Goal: Browse casually: Explore the website without a specific task or goal

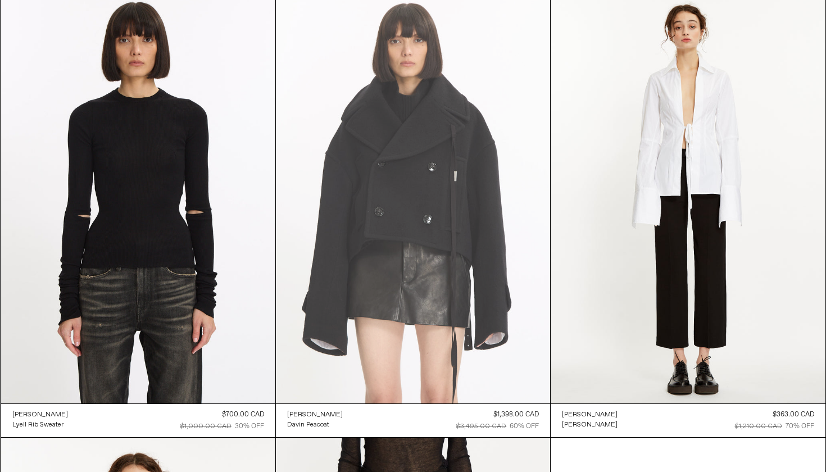
scroll to position [525, 0]
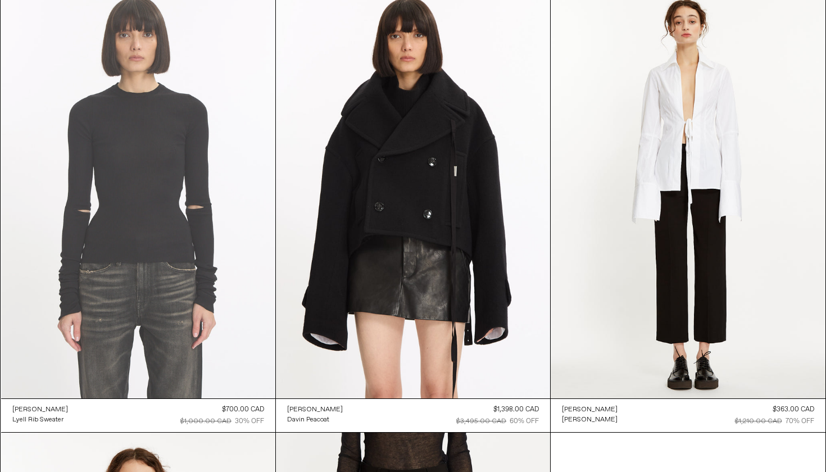
click at [205, 299] on at bounding box center [138, 192] width 274 height 411
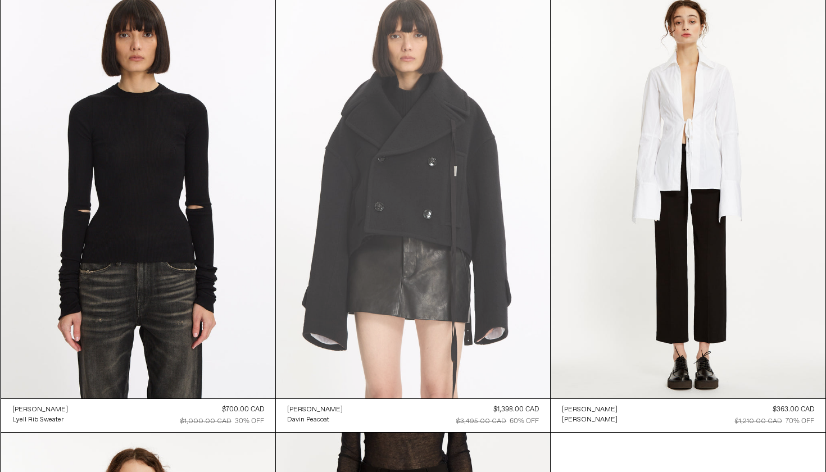
click at [504, 236] on at bounding box center [413, 192] width 274 height 411
click at [436, 370] on at bounding box center [413, 192] width 274 height 411
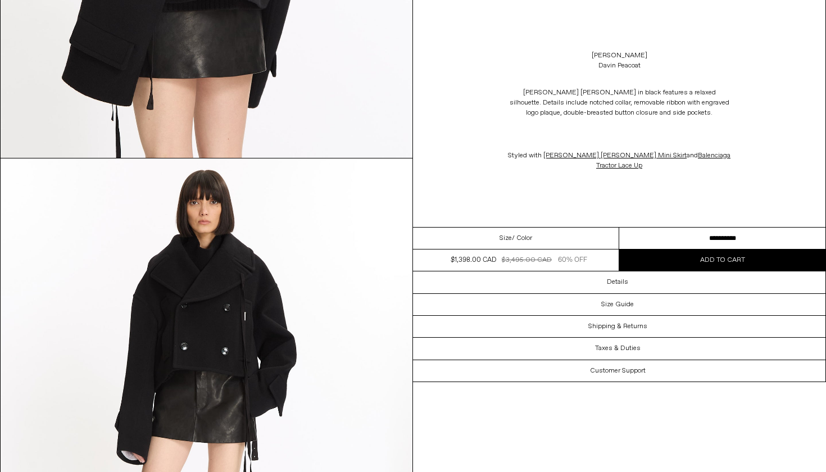
scroll to position [1984, 0]
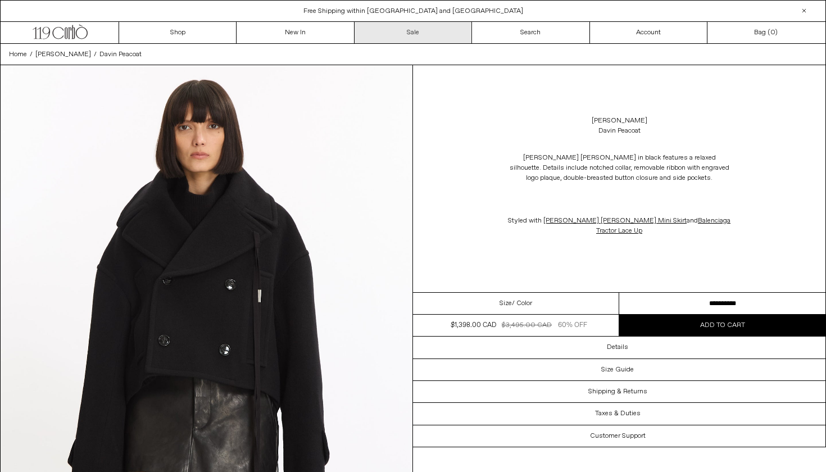
click at [420, 31] on link "Sale" at bounding box center [412, 32] width 117 height 21
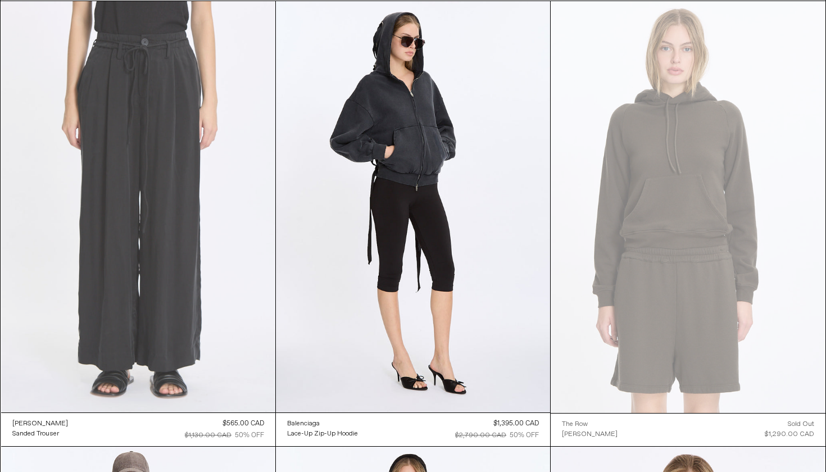
scroll to position [62, 0]
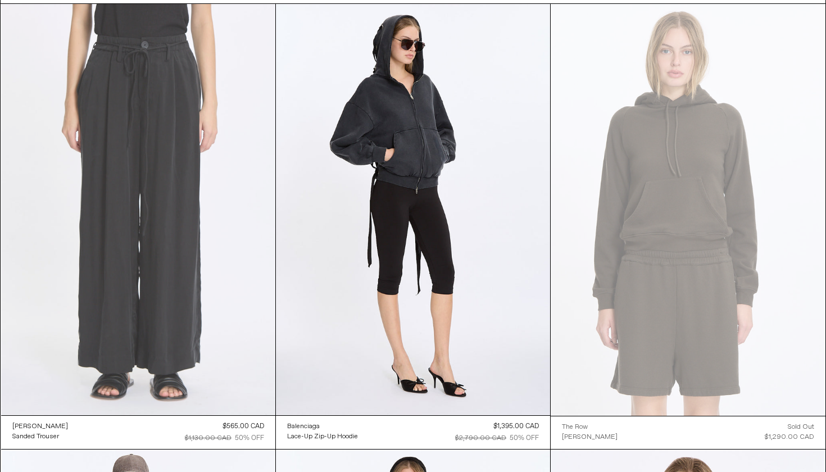
click at [189, 233] on at bounding box center [138, 209] width 274 height 411
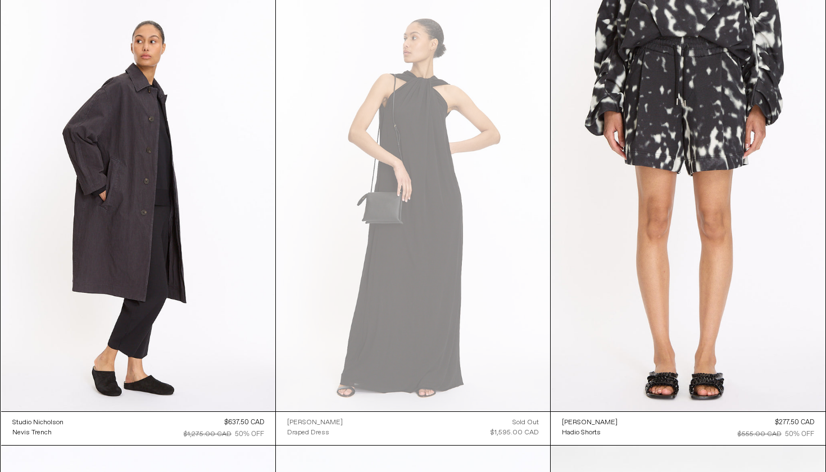
scroll to position [4102, 0]
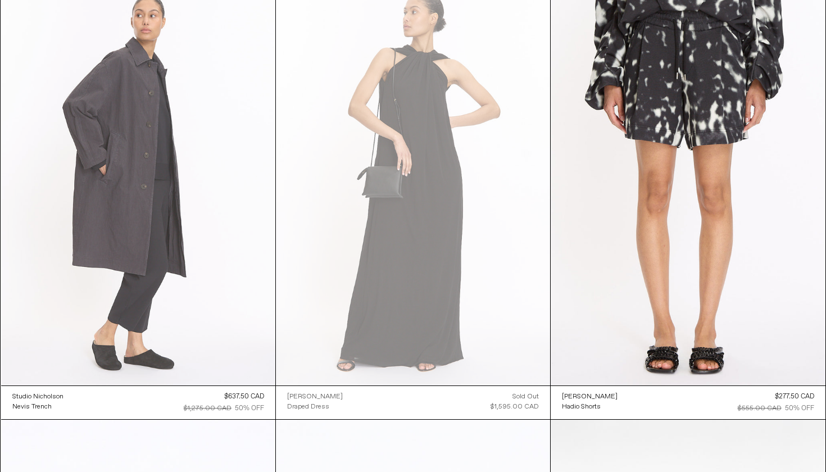
click at [258, 340] on at bounding box center [138, 179] width 274 height 411
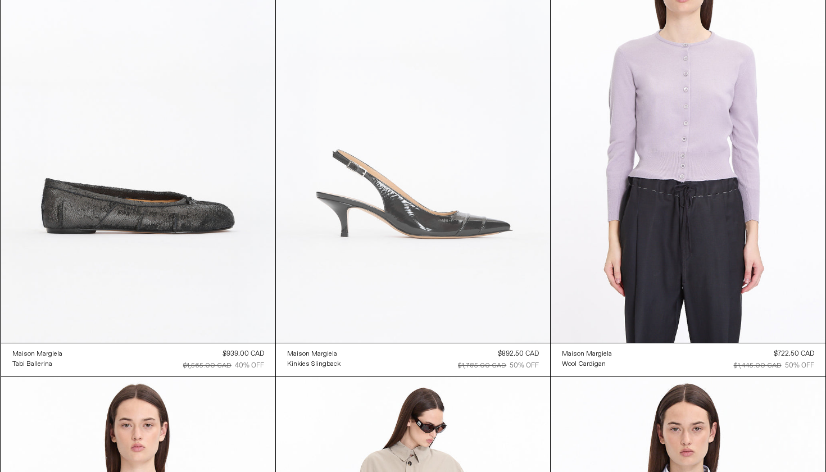
scroll to position [5036, 0]
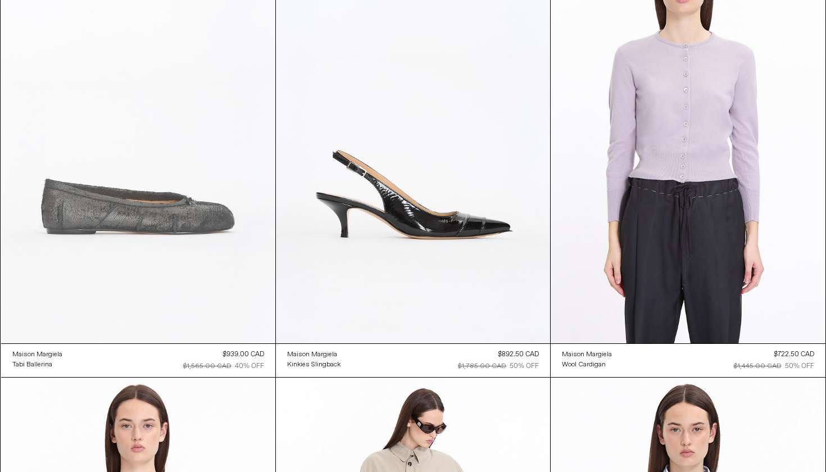
click at [234, 239] on at bounding box center [138, 137] width 274 height 411
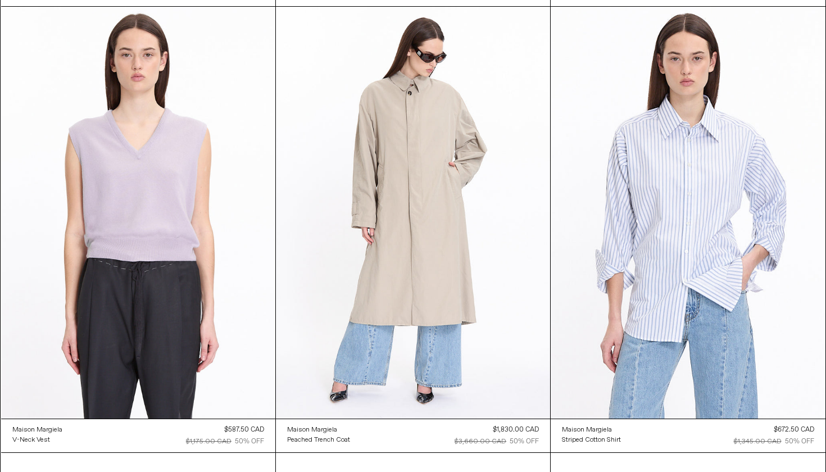
scroll to position [5405, 0]
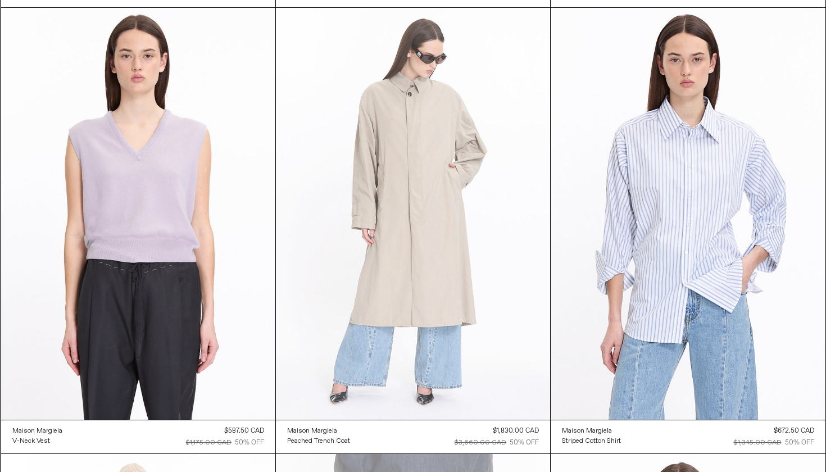
click at [343, 340] on at bounding box center [413, 213] width 274 height 411
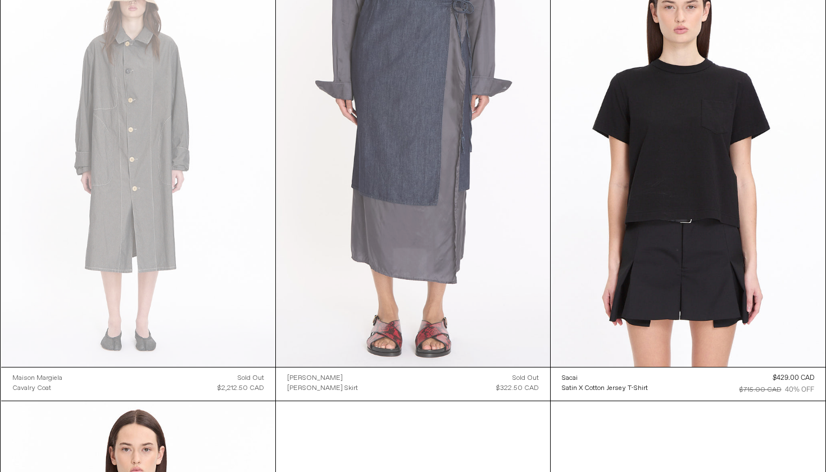
scroll to position [5894, 0]
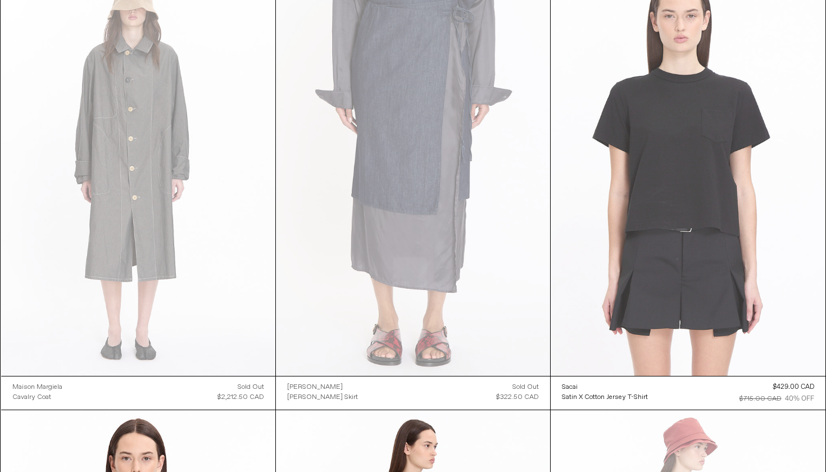
click at [679, 217] on at bounding box center [687, 171] width 274 height 412
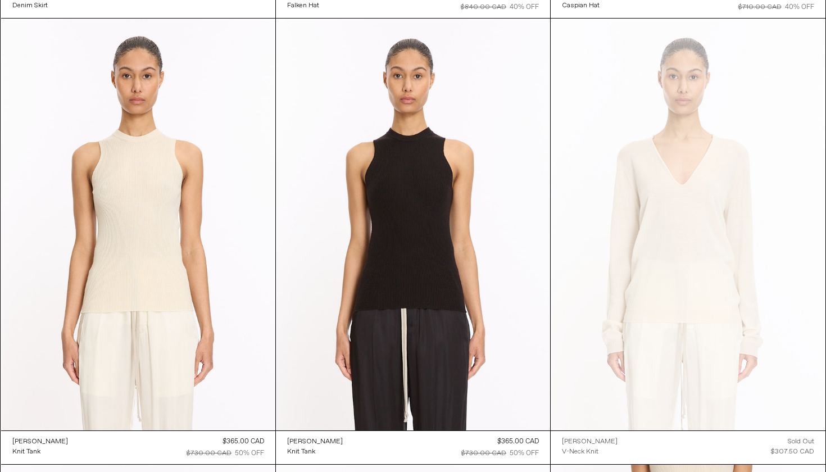
scroll to position [8089, 0]
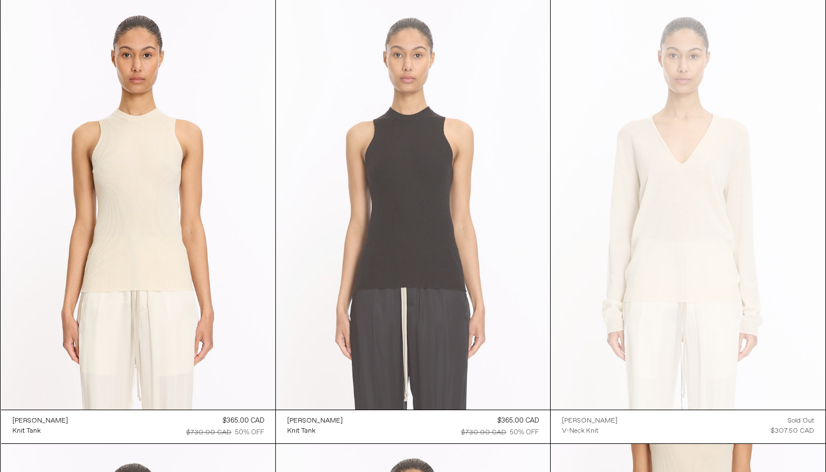
click at [512, 359] on at bounding box center [413, 203] width 274 height 411
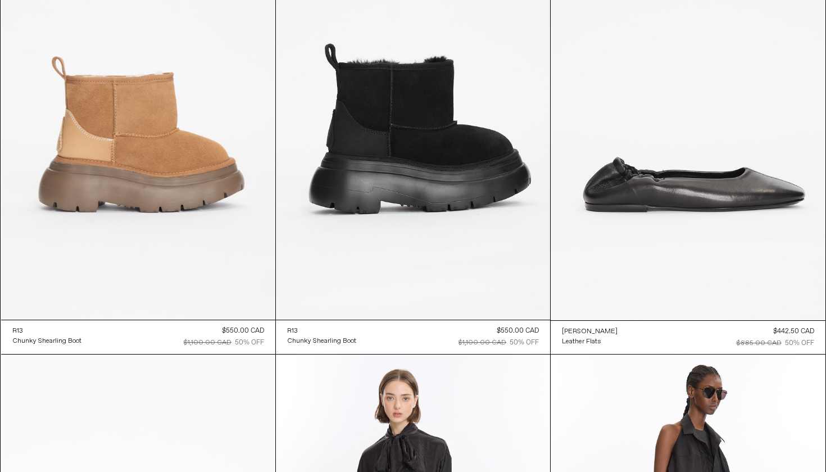
scroll to position [18437, 0]
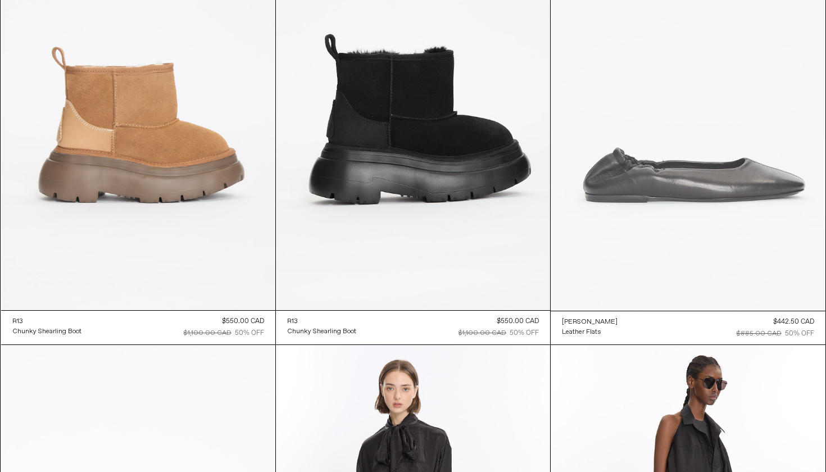
click at [610, 171] on at bounding box center [687, 105] width 274 height 412
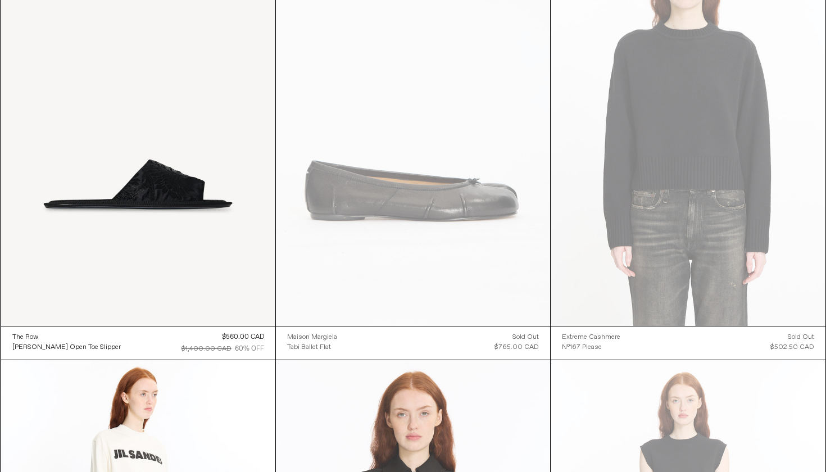
scroll to position [22427, 0]
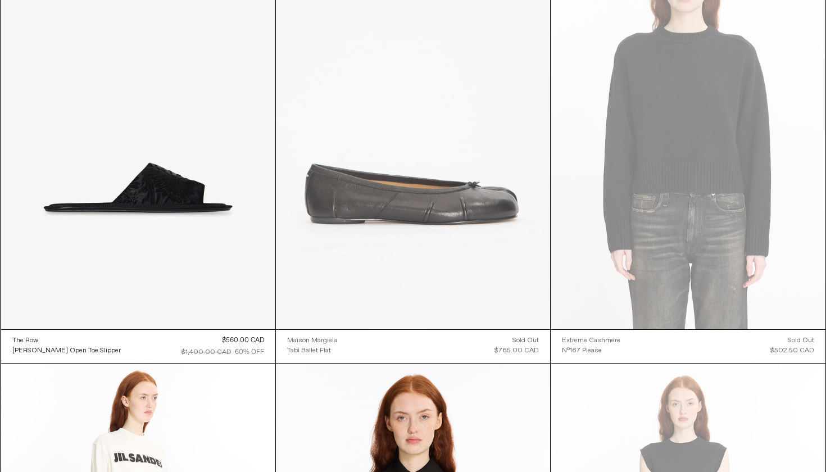
click at [349, 252] on at bounding box center [413, 123] width 274 height 411
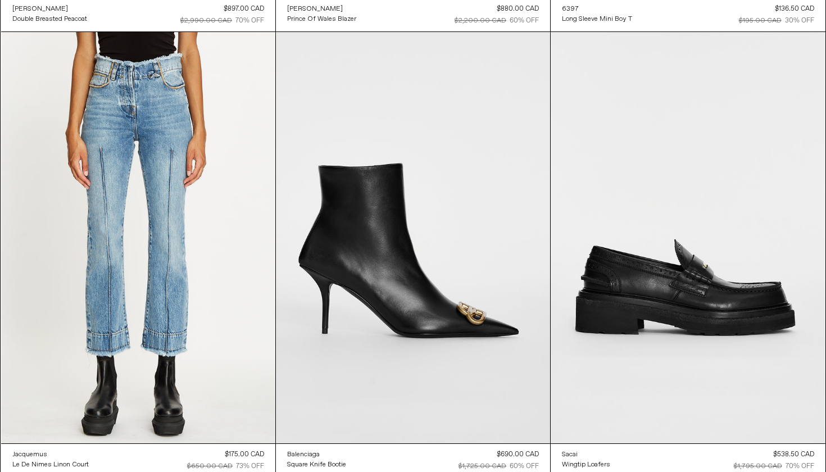
scroll to position [31236, 0]
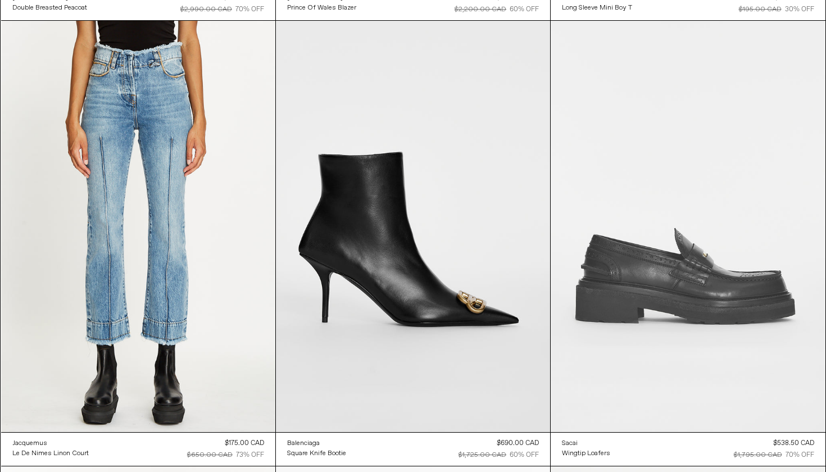
click at [636, 264] on at bounding box center [687, 227] width 274 height 412
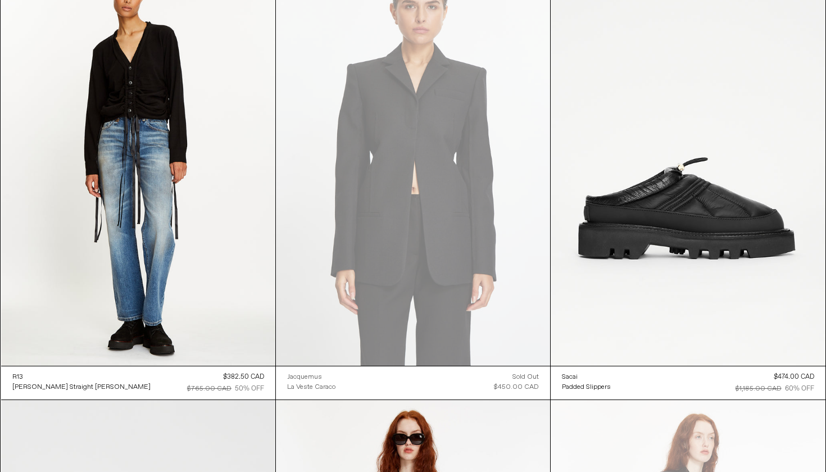
scroll to position [31748, 0]
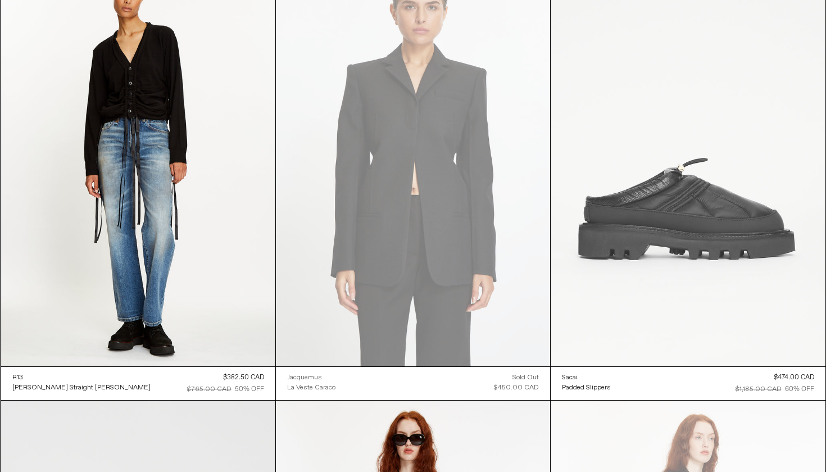
click at [603, 221] on at bounding box center [687, 161] width 274 height 412
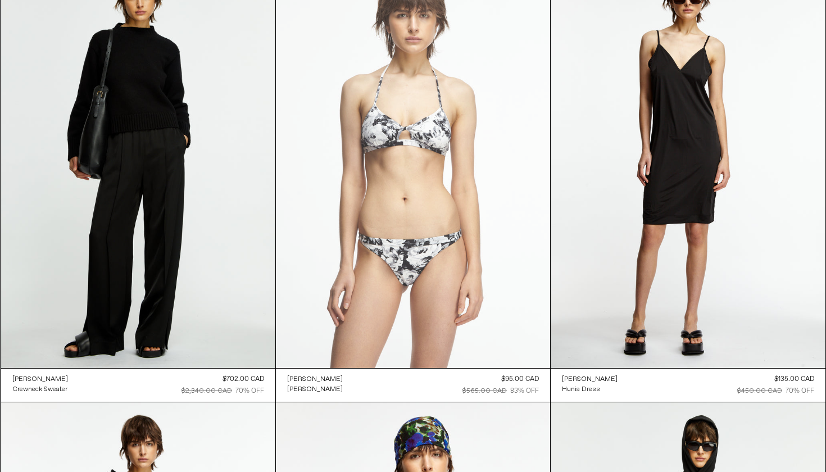
scroll to position [34872, 0]
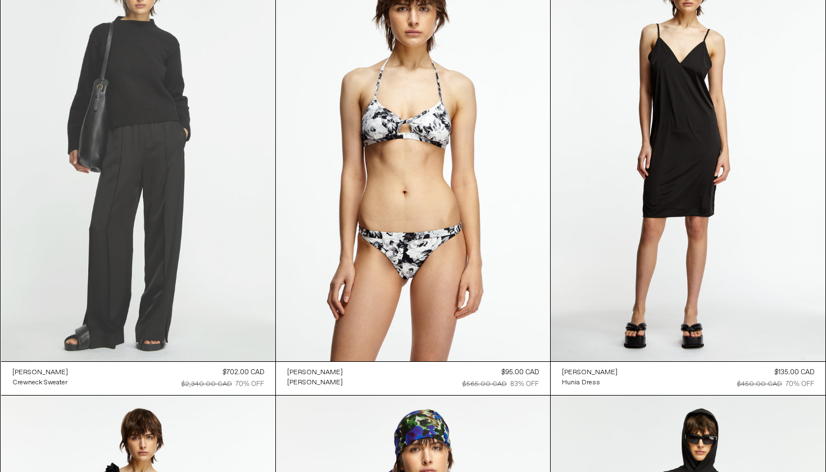
click at [207, 269] on at bounding box center [138, 155] width 274 height 411
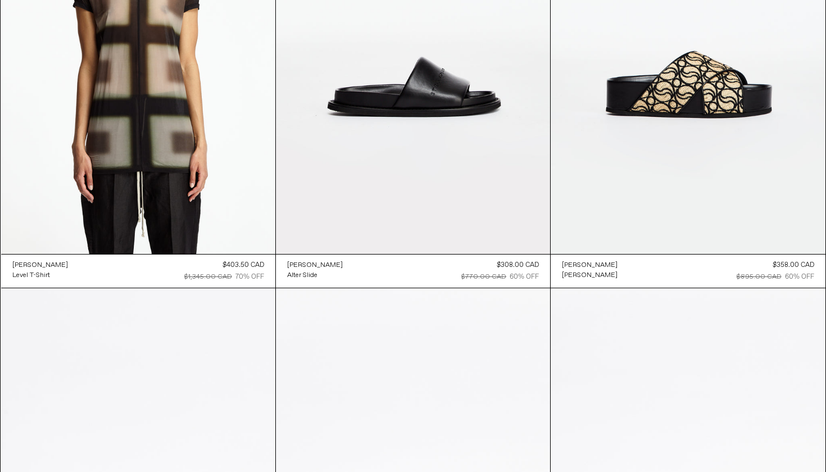
scroll to position [36196, 0]
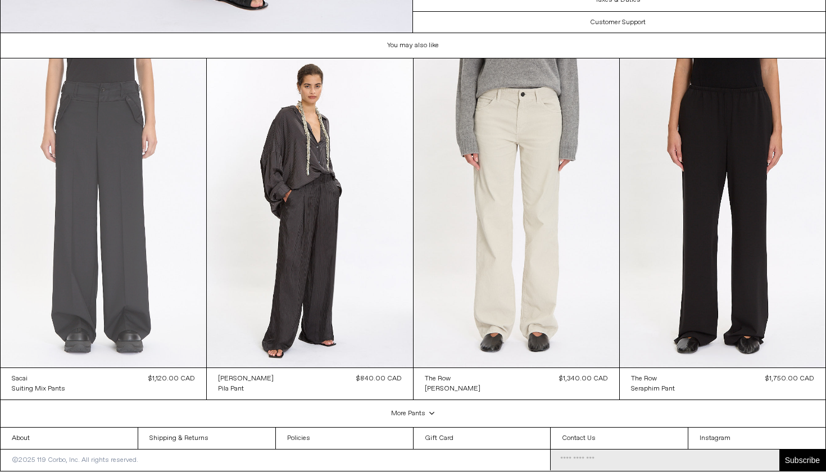
scroll to position [2099, 0]
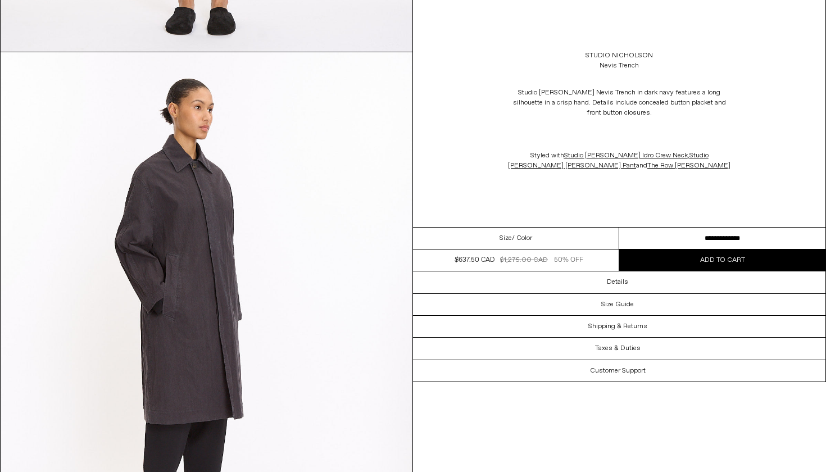
scroll to position [1078, 0]
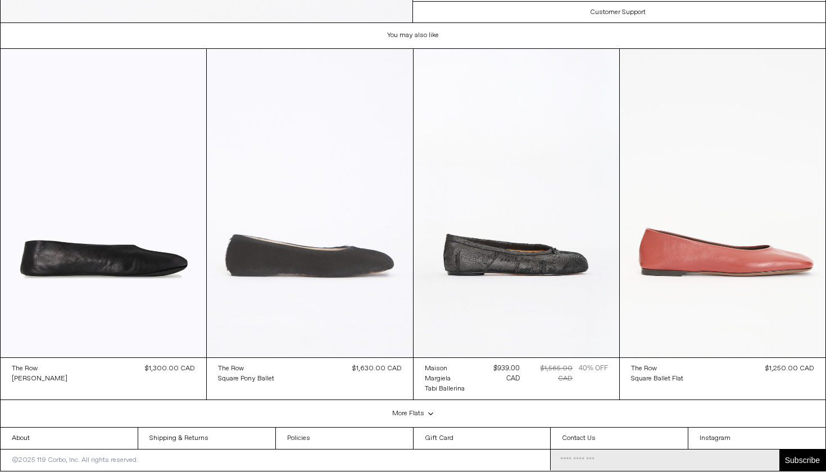
scroll to position [2624, 0]
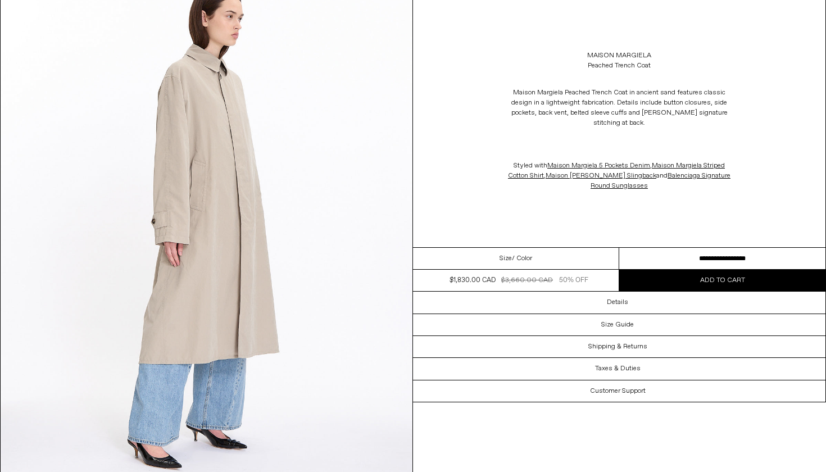
scroll to position [847, 0]
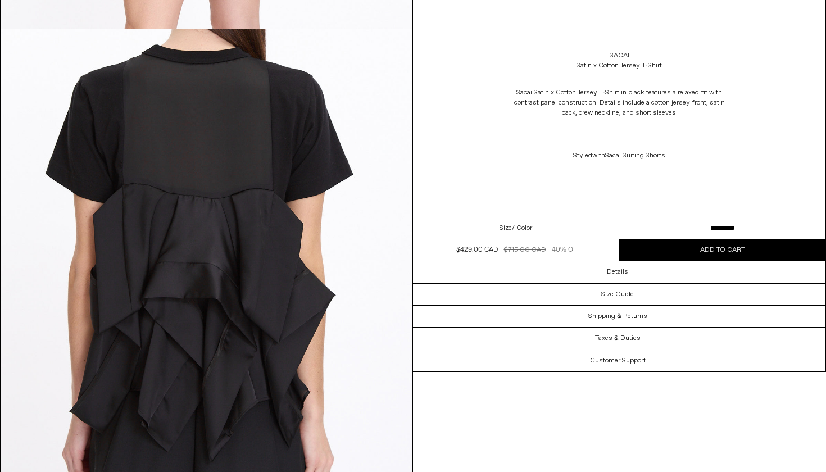
scroll to position [1612, 0]
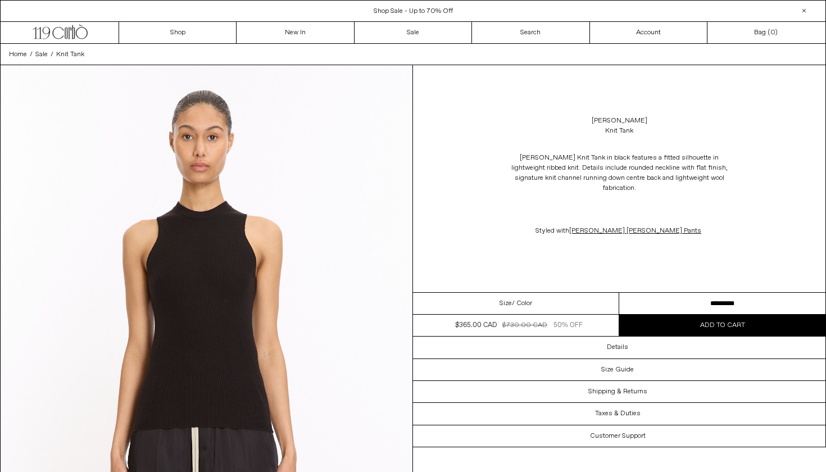
click at [656, 293] on select "**********" at bounding box center [722, 304] width 206 height 22
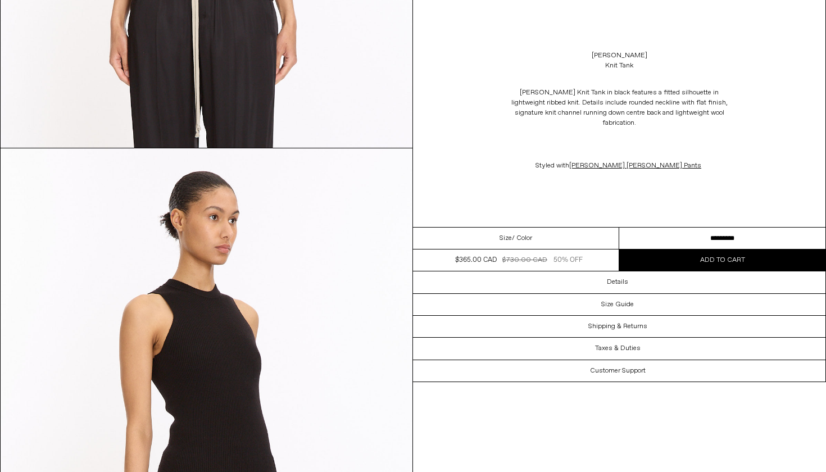
scroll to position [390, 0]
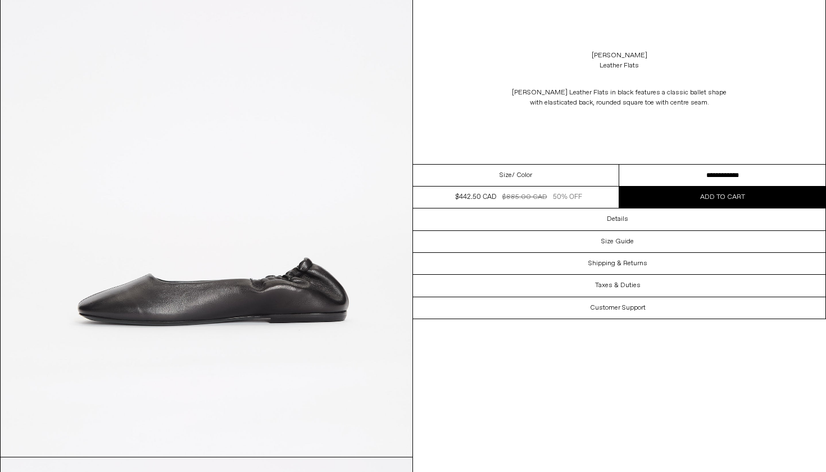
scroll to position [1161, 0]
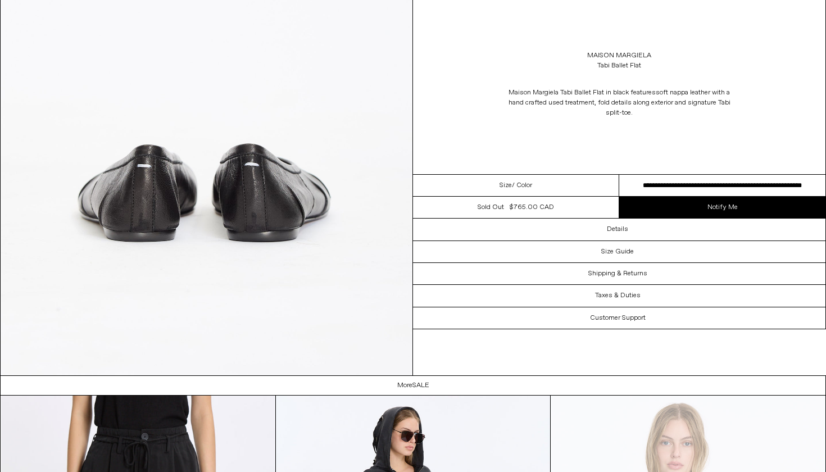
scroll to position [1878, 0]
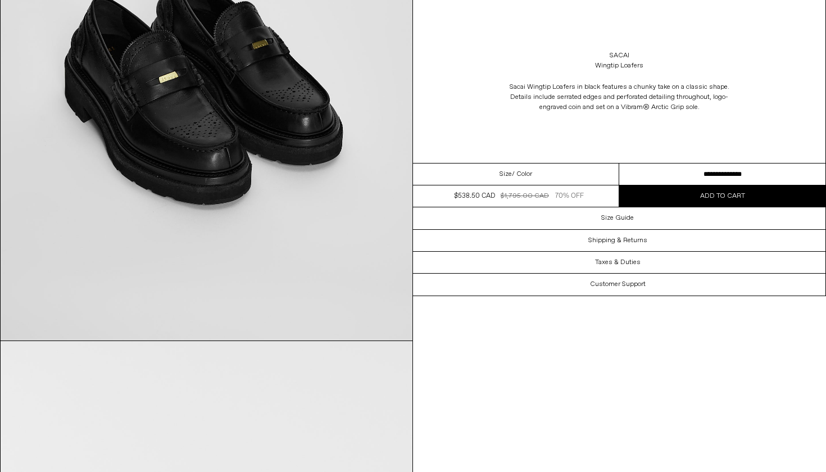
scroll to position [1795, 0]
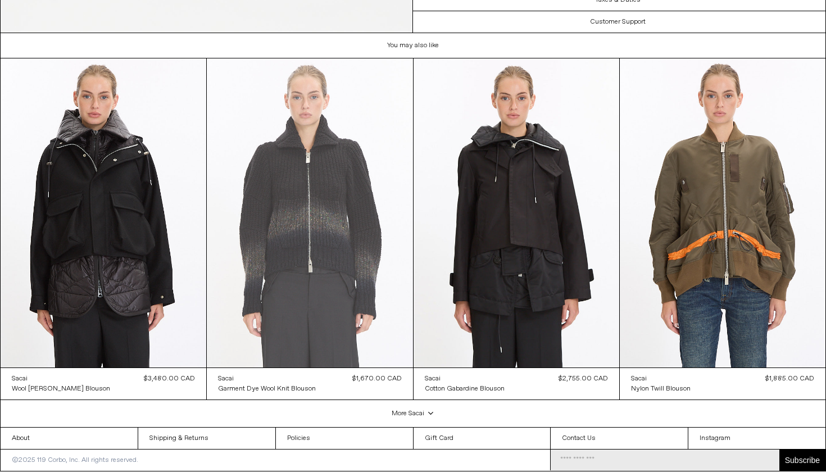
scroll to position [2099, 0]
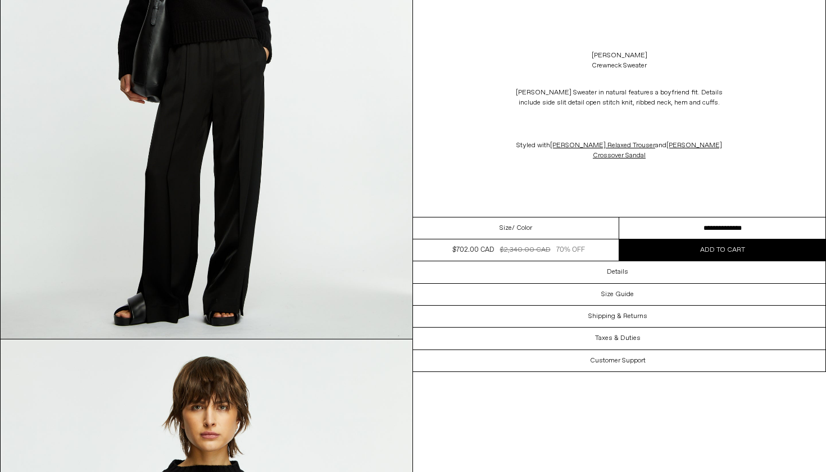
scroll to position [28, 0]
